Goal: Check status: Check status

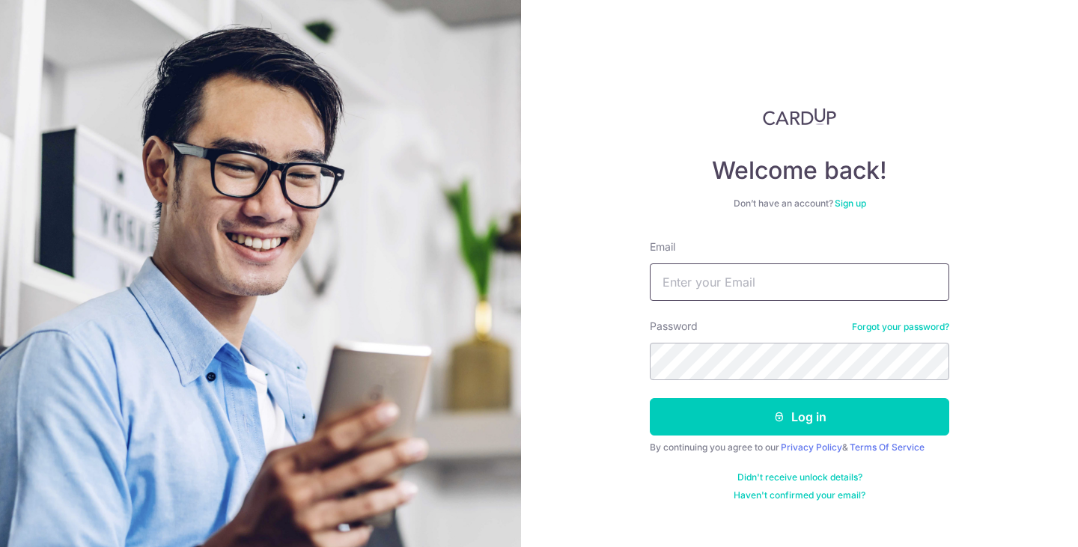
click at [745, 266] on input "Email" at bounding box center [799, 281] width 299 height 37
type input "[EMAIL_ADDRESS][DOMAIN_NAME]"
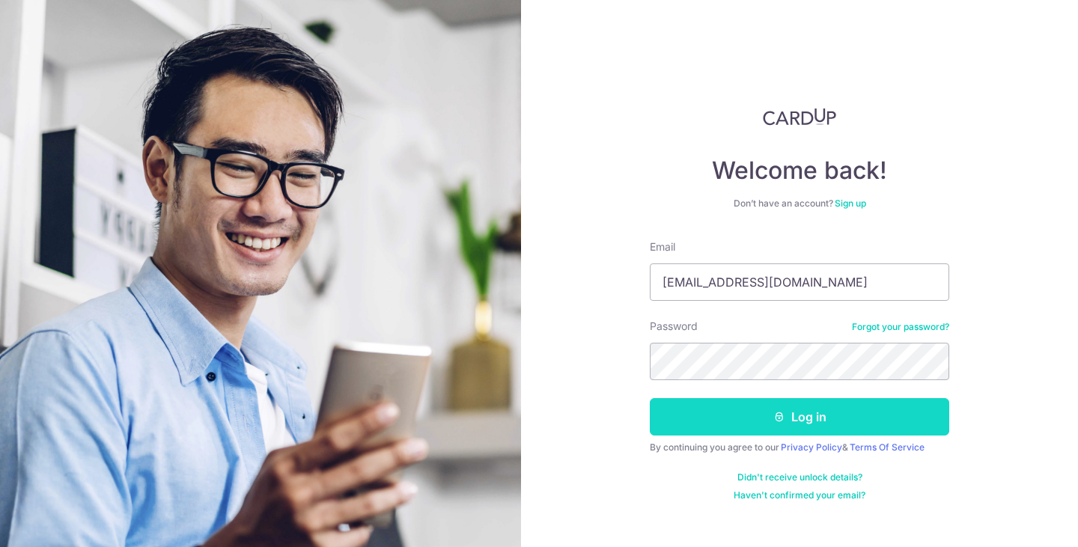
click at [746, 428] on button "Log in" at bounding box center [799, 416] width 299 height 37
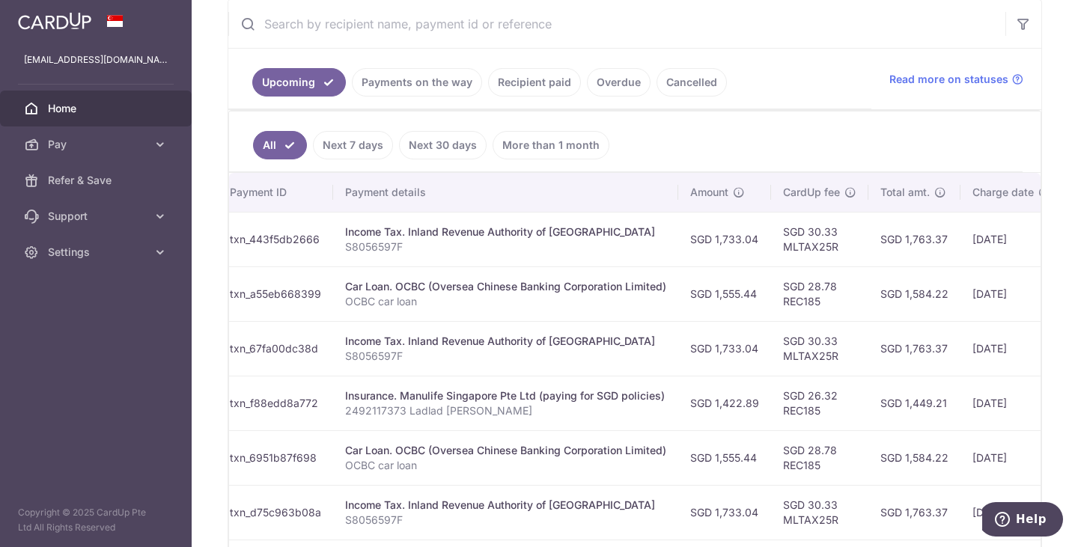
scroll to position [0, 184]
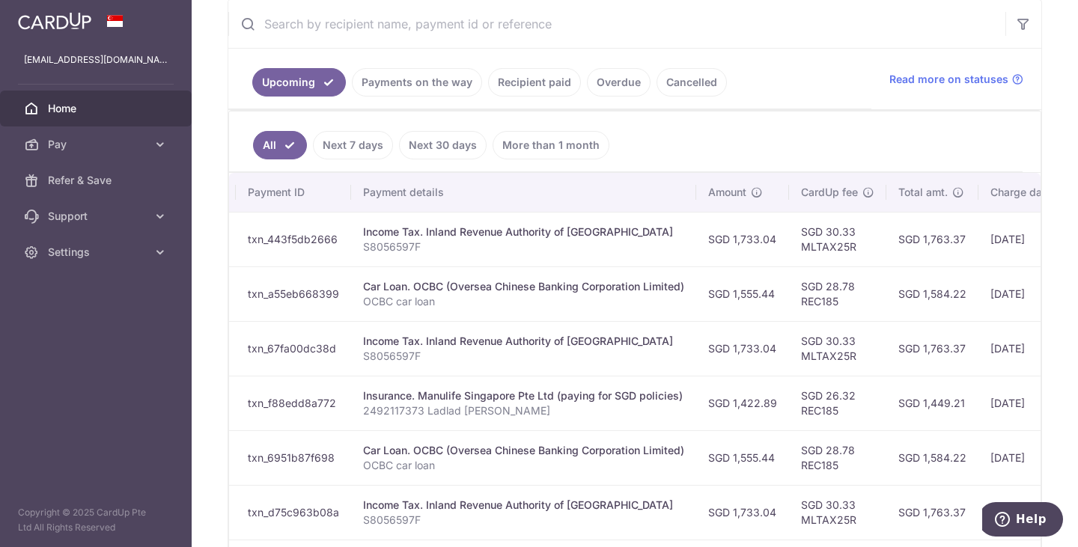
click at [444, 79] on link "Payments on the way" at bounding box center [417, 82] width 130 height 28
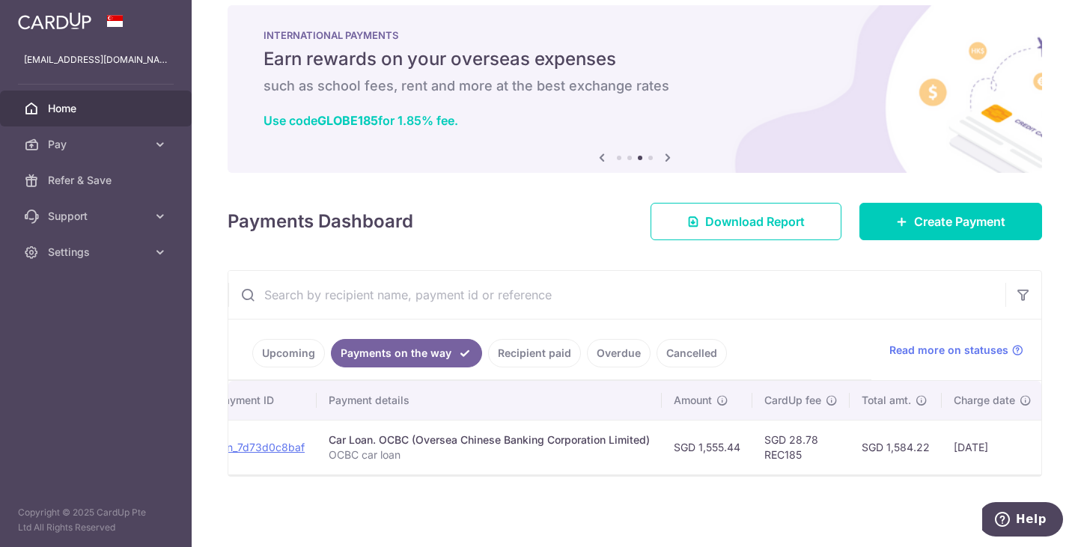
scroll to position [0, 0]
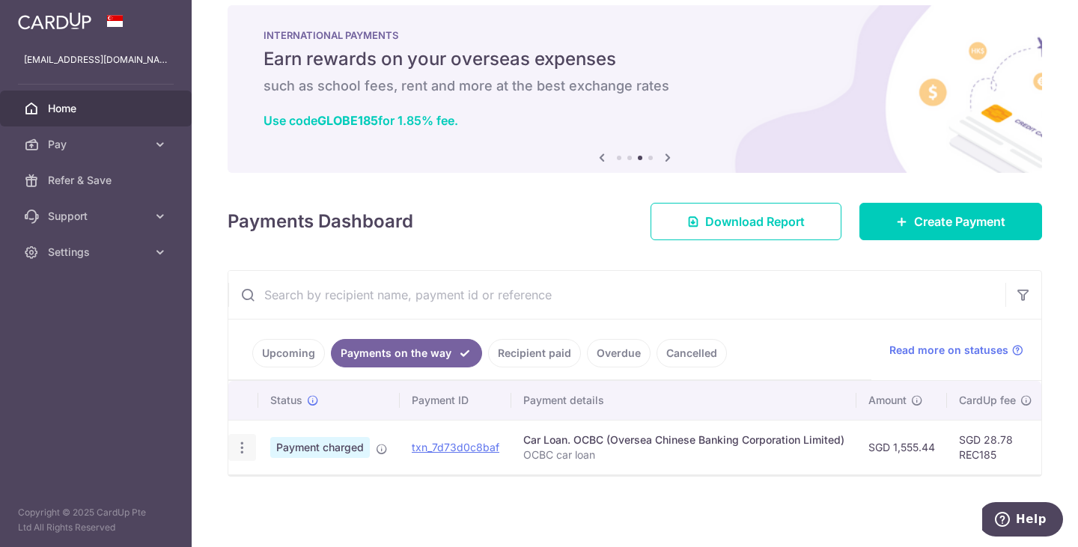
click at [242, 446] on icon "button" at bounding box center [242, 448] width 16 height 16
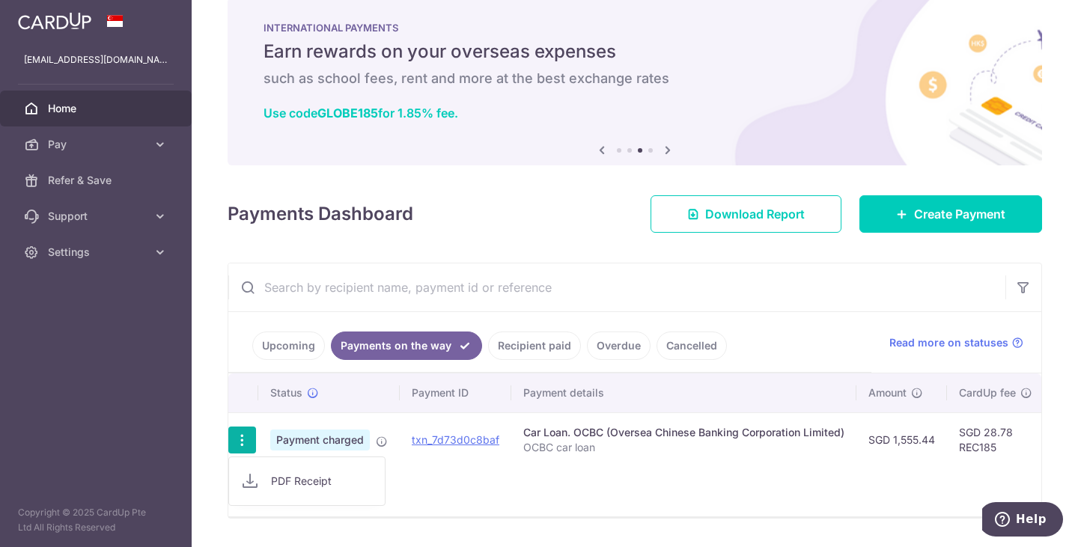
click at [568, 204] on div "Payments Dashboard Download Report Create Payment" at bounding box center [634, 210] width 814 height 43
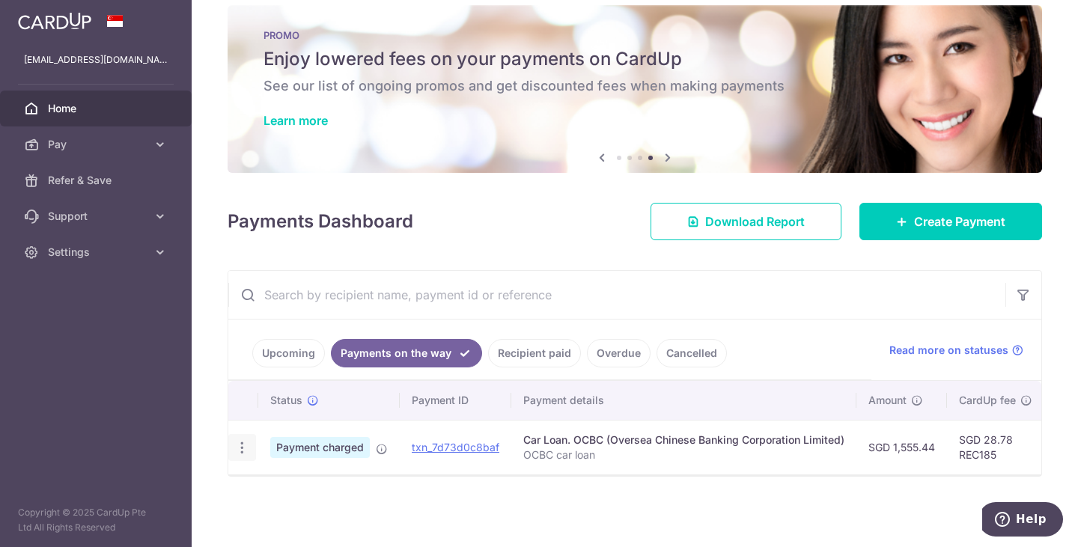
click at [239, 447] on div "PDF Receipt" at bounding box center [242, 448] width 28 height 28
click at [243, 440] on icon "button" at bounding box center [242, 448] width 16 height 16
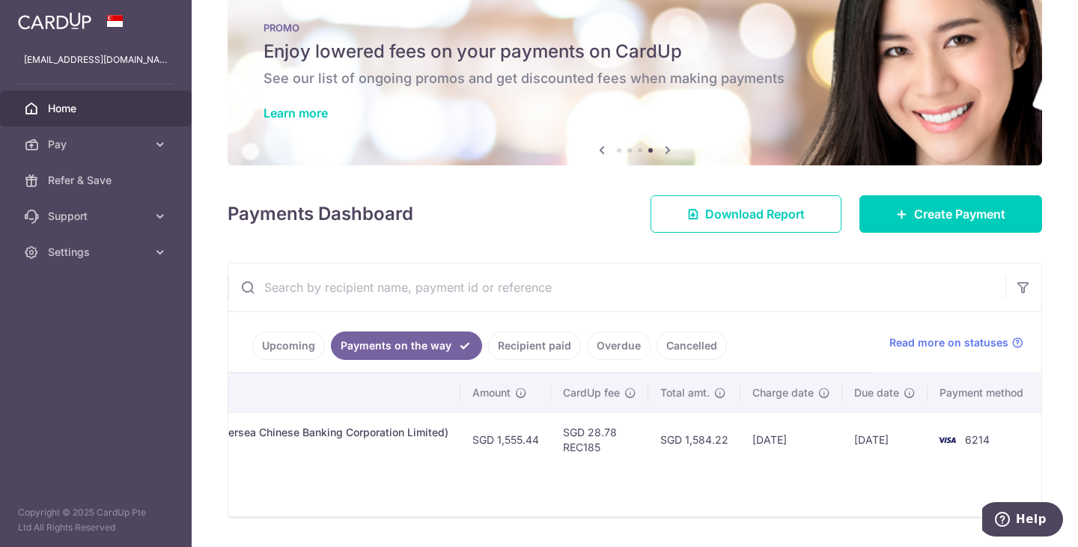
scroll to position [76, 0]
